Goal: Information Seeking & Learning: Check status

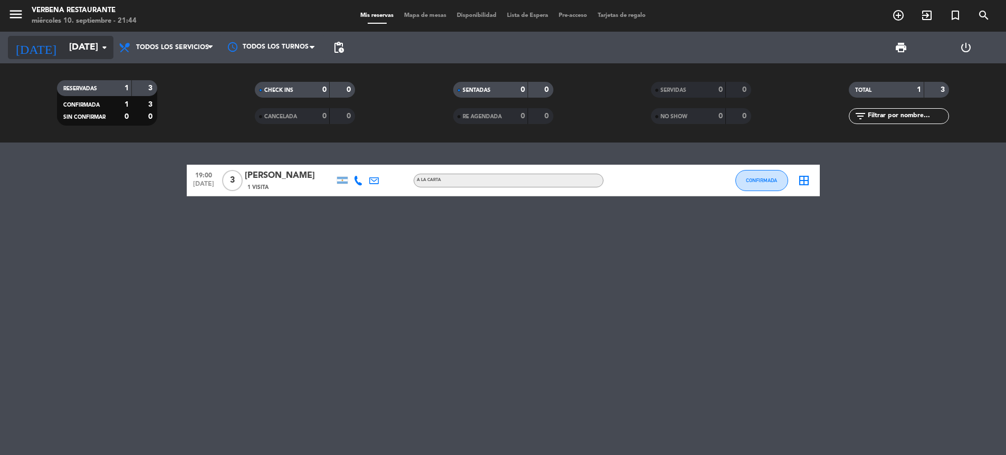
click at [79, 46] on input "[DATE]" at bounding box center [125, 47] width 122 height 21
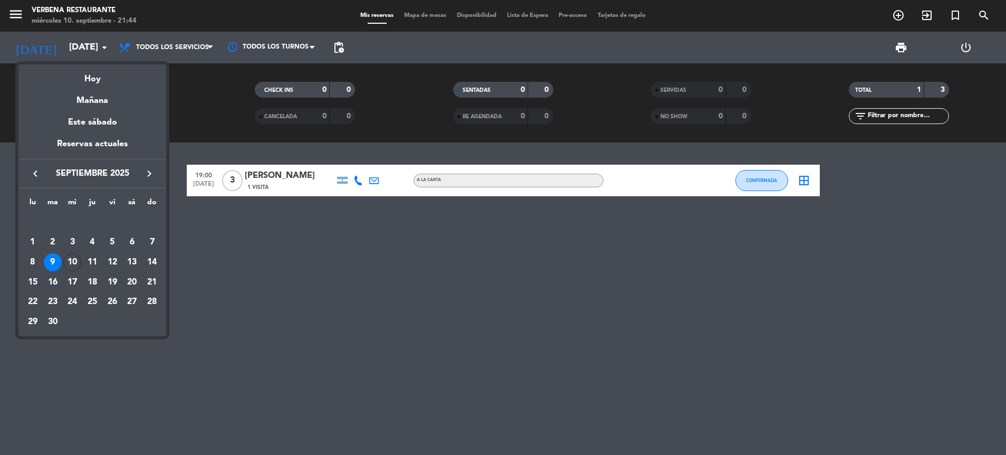
click at [27, 15] on div at bounding box center [503, 227] width 1006 height 455
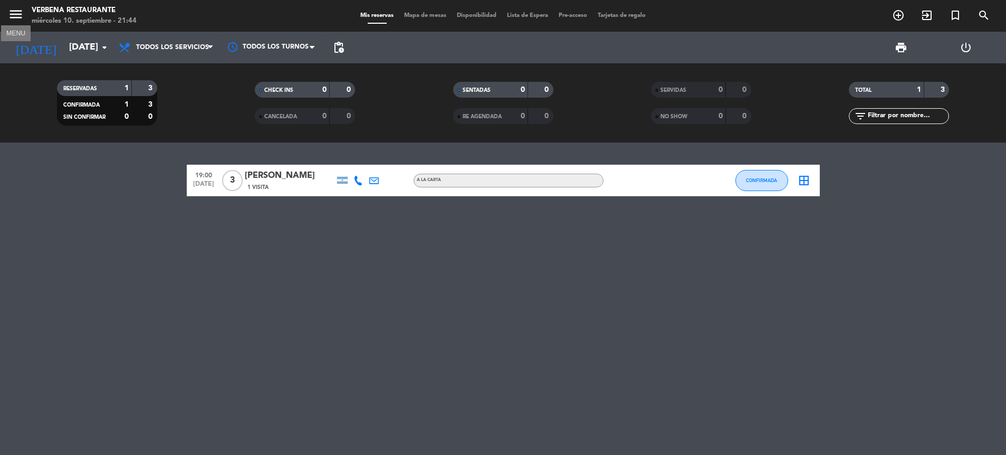
click at [17, 15] on icon "menu" at bounding box center [16, 14] width 16 height 16
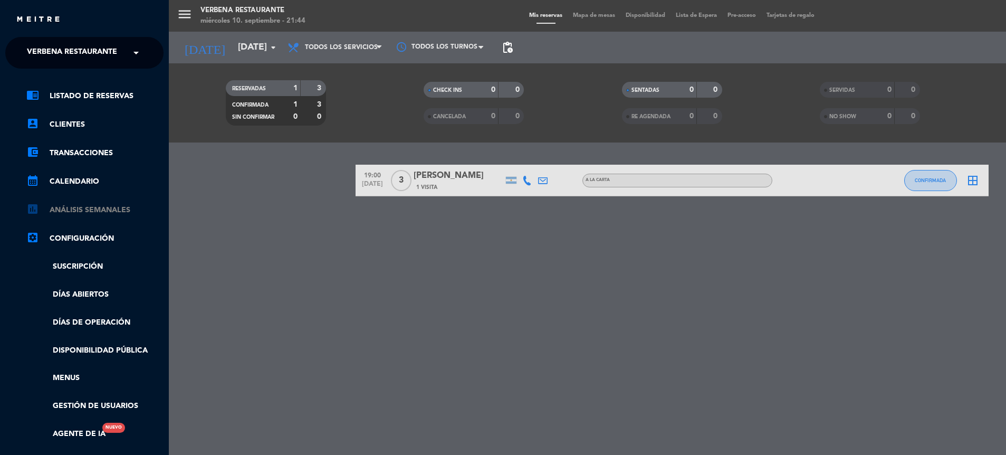
click at [98, 213] on link "assessment ANÁLISIS SEMANALES" at bounding box center [94, 210] width 137 height 13
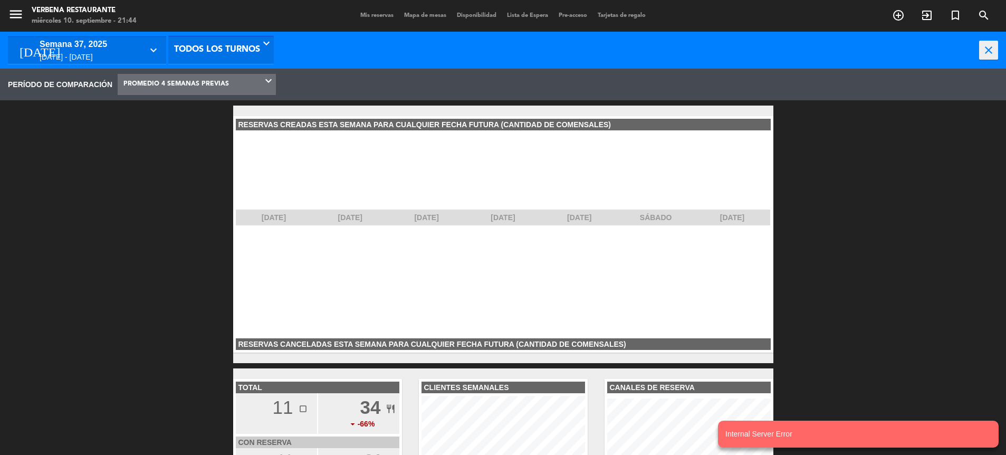
click at [239, 53] on span "Todos los turnos" at bounding box center [217, 50] width 86 height 26
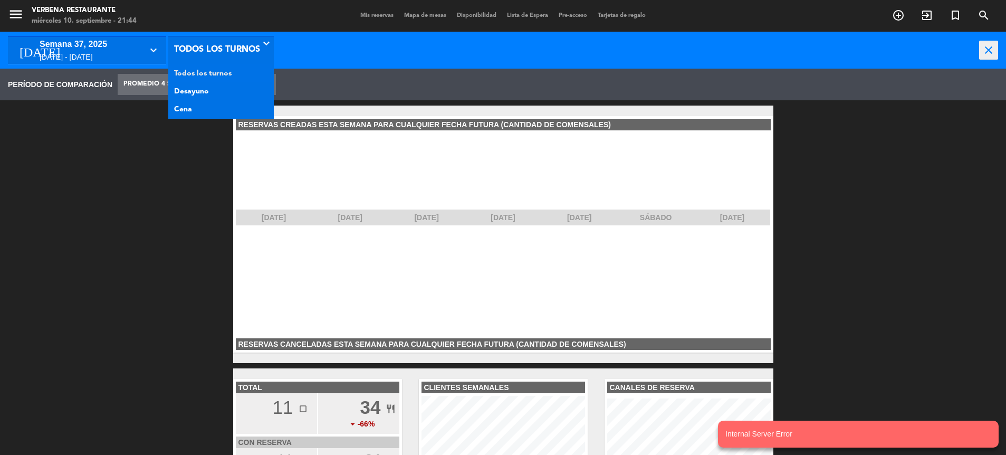
drag, startPoint x: 239, startPoint y: 53, endPoint x: 226, endPoint y: 69, distance: 20.6
click at [239, 53] on span "Todos los turnos" at bounding box center [217, 50] width 86 height 26
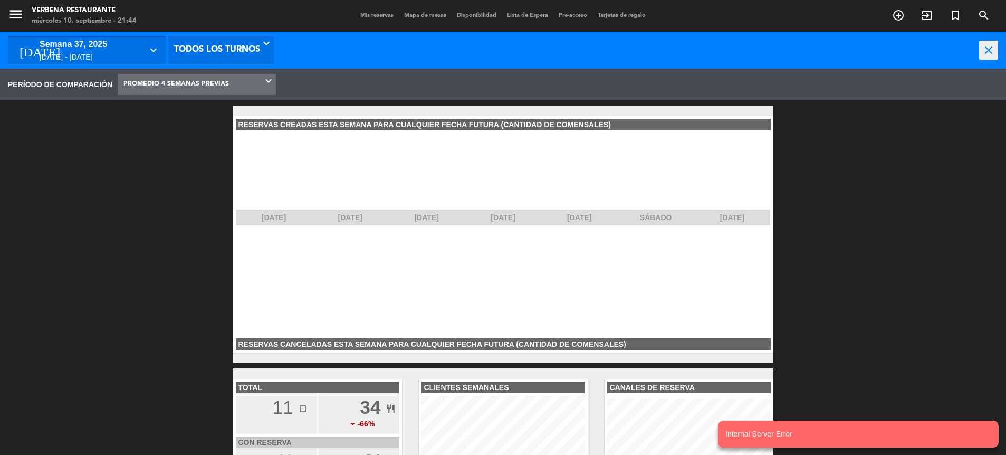
click at [214, 91] on span "PROMEDIO 4 SEMANAS PREVIAS" at bounding box center [176, 84] width 106 height 20
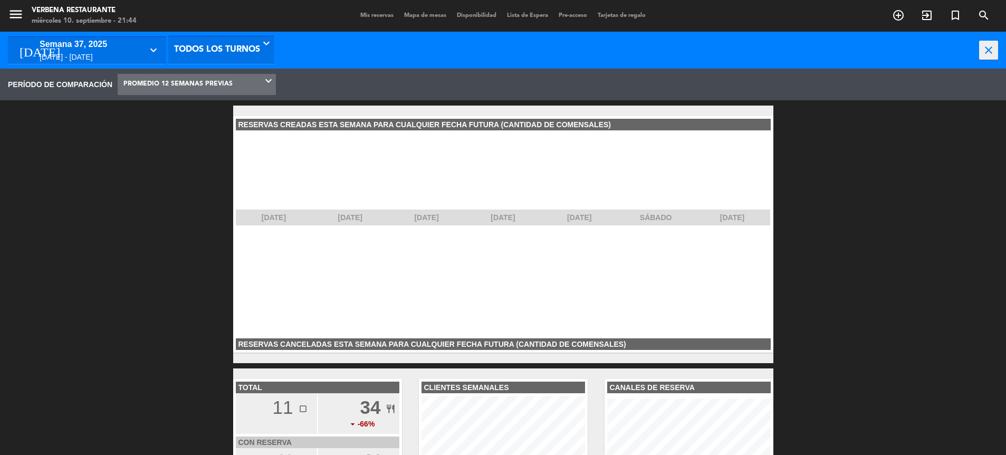
click at [209, 86] on span "PROMEDIO 12 SEMANAS PREVIAS" at bounding box center [177, 84] width 109 height 20
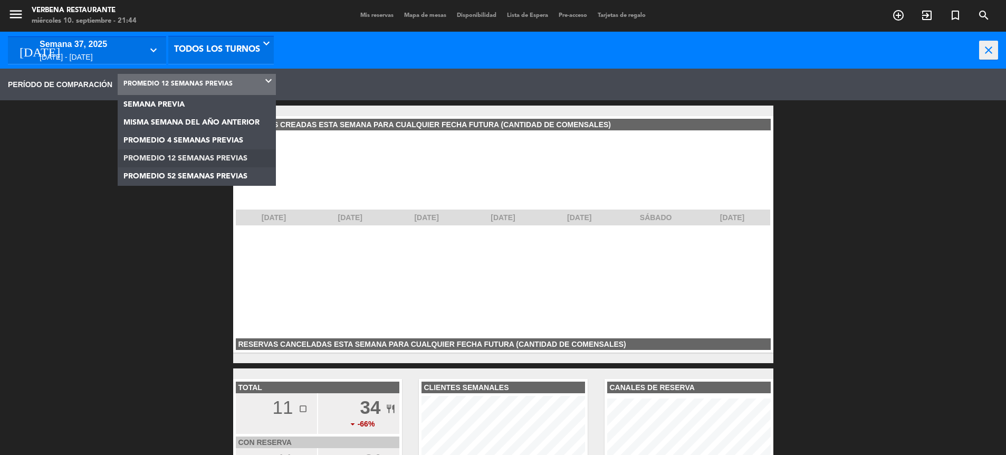
click at [103, 59] on div "[DATE] - [DATE]" at bounding box center [91, 57] width 103 height 12
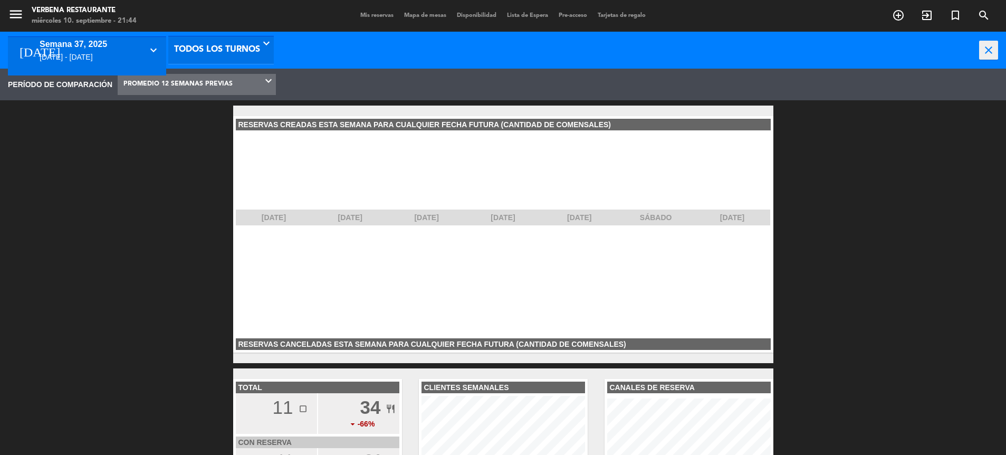
click at [234, 52] on div at bounding box center [503, 227] width 1006 height 455
click at [234, 77] on span "PROMEDIO 12 SEMANAS PREVIAS" at bounding box center [197, 84] width 158 height 21
click at [234, 75] on span "PROMEDIO 52 SEMANAS PREVIAS" at bounding box center [197, 84] width 158 height 21
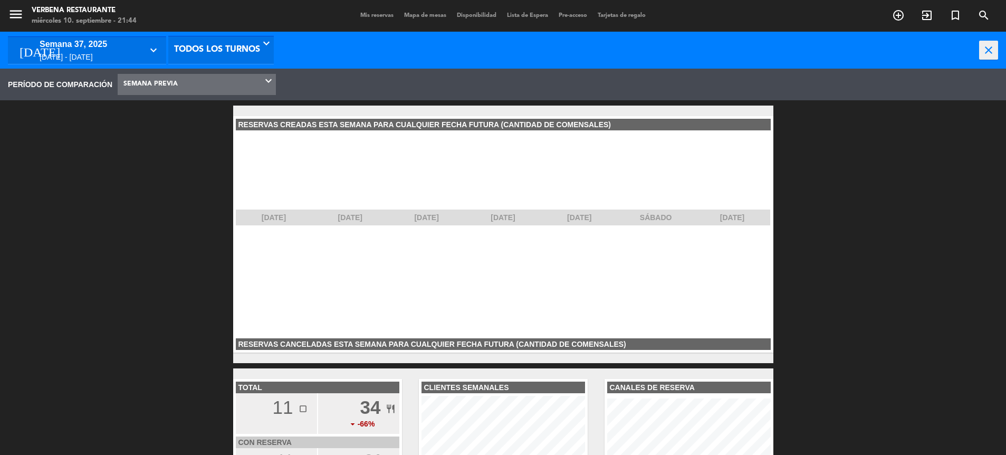
click at [466, 315] on div "RESERVAS CREADAS ESTA SEMANA PARA CUALQUIER FECHA FUTURA (CANTIDAD DE COMENSALE…" at bounding box center [503, 234] width 540 height 236
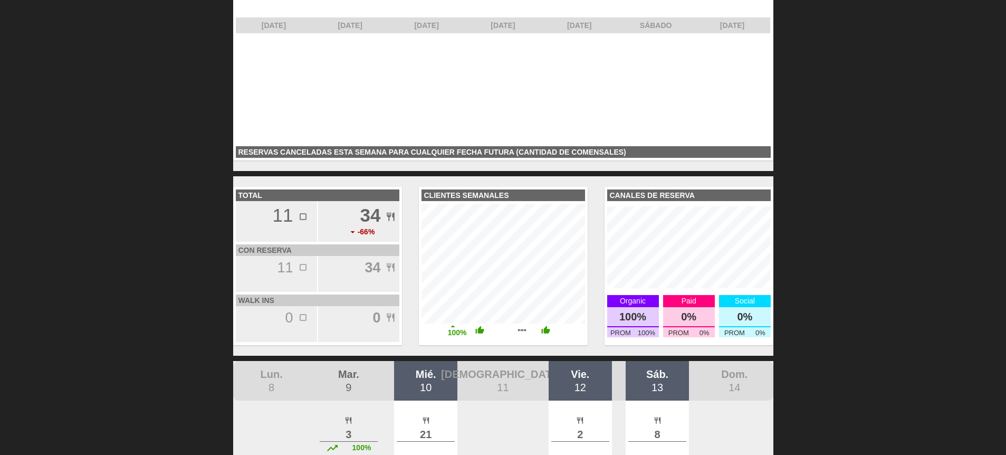
scroll to position [415, 0]
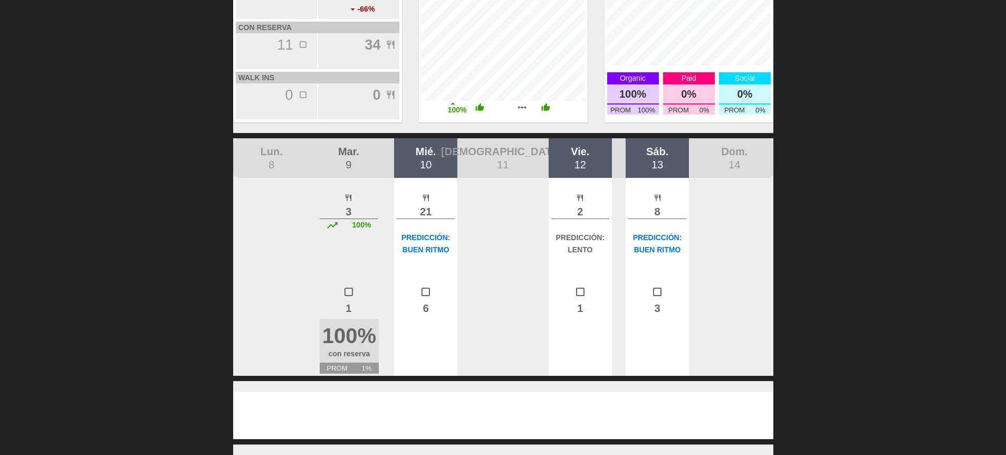
drag, startPoint x: 464, startPoint y: 232, endPoint x: 363, endPoint y: 354, distance: 158.5
click at [424, 346] on div "[DATE] 9 restaurant 3 trending_up 100% crop_square 1 100% con reserva PROM 1% m…" at bounding box center [503, 256] width 540 height 237
click at [496, 276] on div "[DATE] 9 restaurant 3 trending_up 100% crop_square 1 100% con reserva PROM 1% m…" at bounding box center [503, 256] width 540 height 237
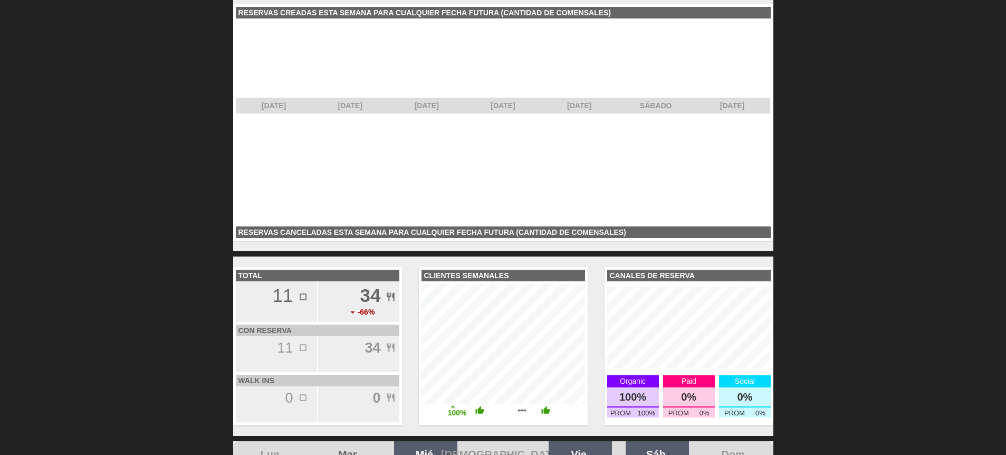
scroll to position [219, 0]
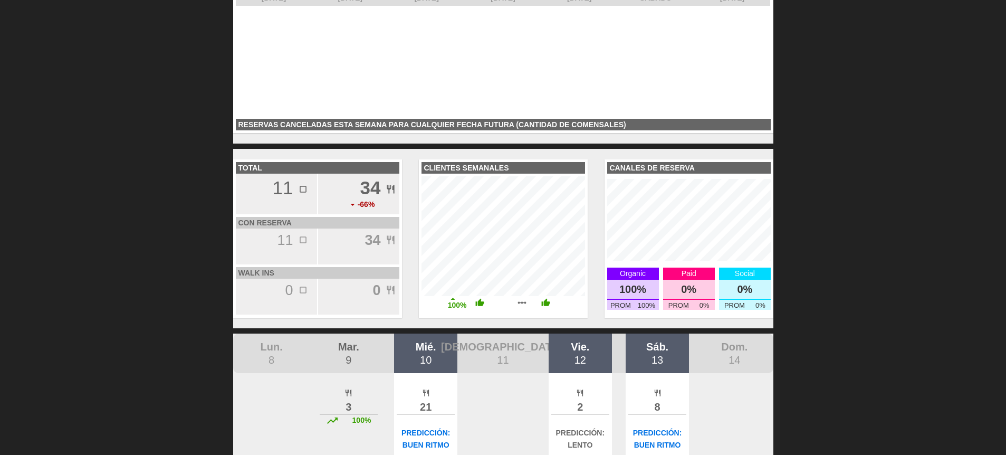
click at [605, 299] on div "TOTAL 11 crop_square 34 restaurant arrow_drop_down -66% con reserva 11 crop_squ…" at bounding box center [503, 238] width 540 height 179
click at [729, 280] on div "0%" at bounding box center [745, 290] width 52 height 20
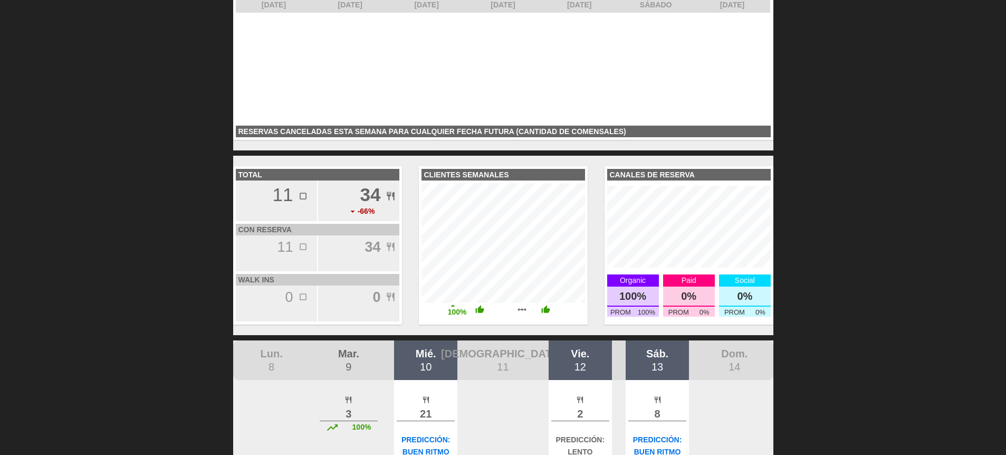
scroll to position [212, 0]
